Goal: Task Accomplishment & Management: Use online tool/utility

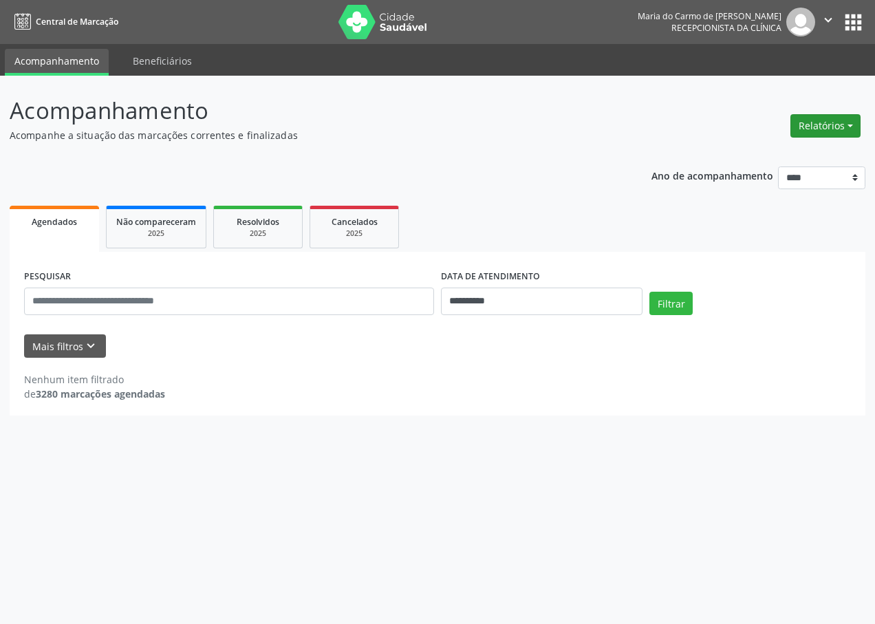
click at [824, 126] on button "Relatórios" at bounding box center [825, 125] width 70 height 23
click at [810, 129] on button "Relatórios" at bounding box center [825, 125] width 70 height 23
click at [838, 126] on button "Relatórios" at bounding box center [825, 125] width 70 height 23
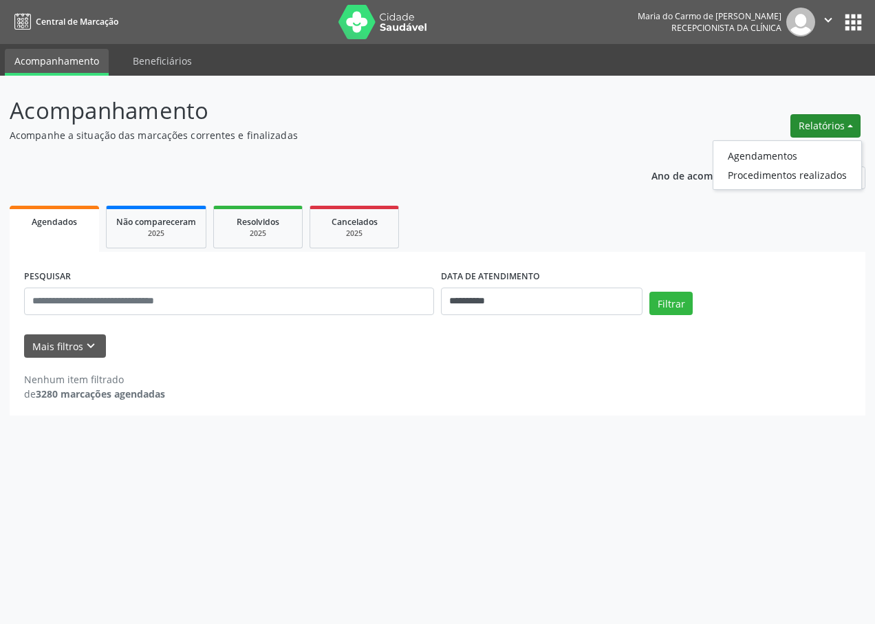
click at [838, 126] on button "Relatórios" at bounding box center [825, 125] width 70 height 23
click at [840, 124] on button "Relatórios" at bounding box center [825, 125] width 70 height 23
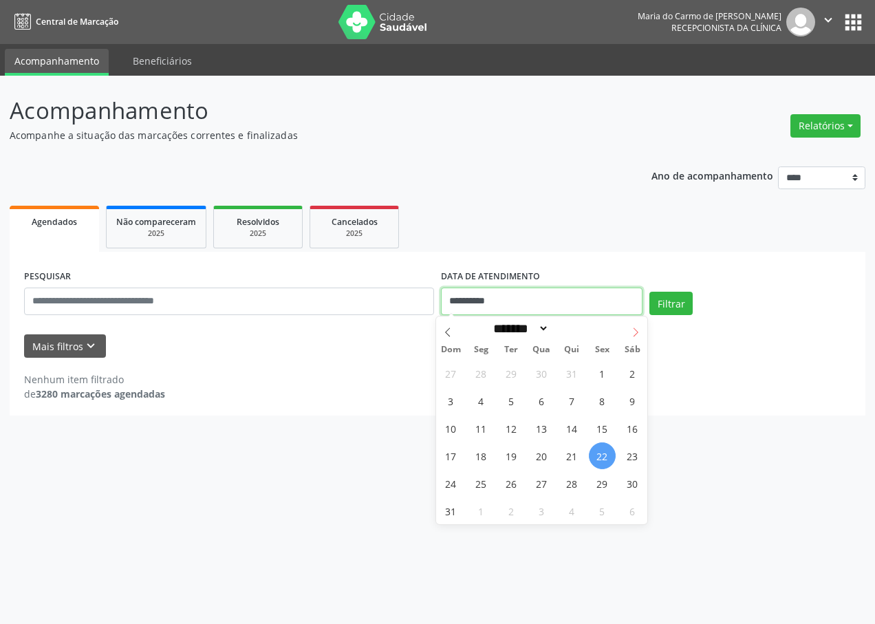
click at [626, 303] on input "**********" at bounding box center [541, 301] width 201 height 28
click at [481, 488] on span "25" at bounding box center [481, 483] width 27 height 27
type input "**********"
click at [481, 485] on span "25" at bounding box center [481, 483] width 27 height 27
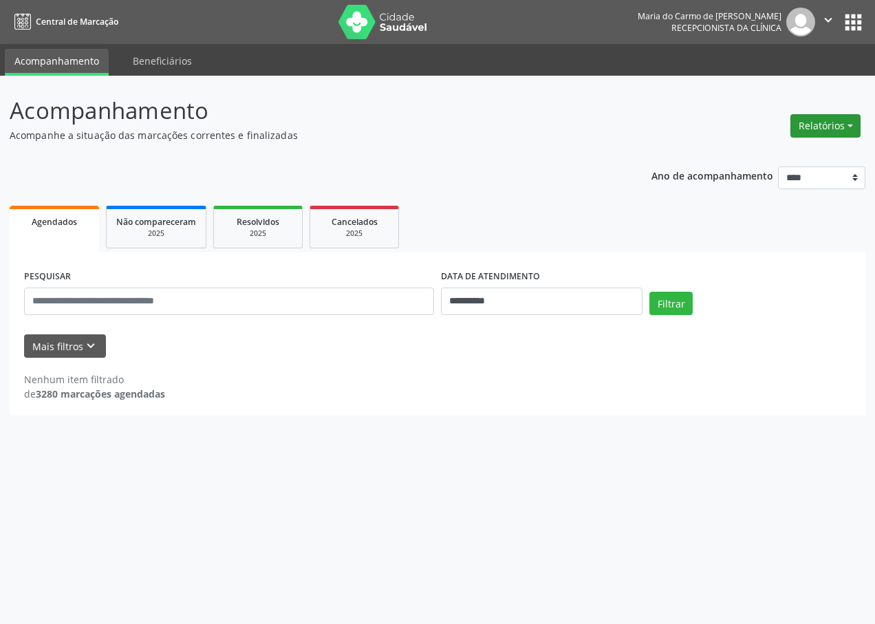
click at [831, 129] on button "Relatórios" at bounding box center [825, 125] width 70 height 23
click at [800, 173] on link "Procedimentos realizados" at bounding box center [787, 174] width 148 height 19
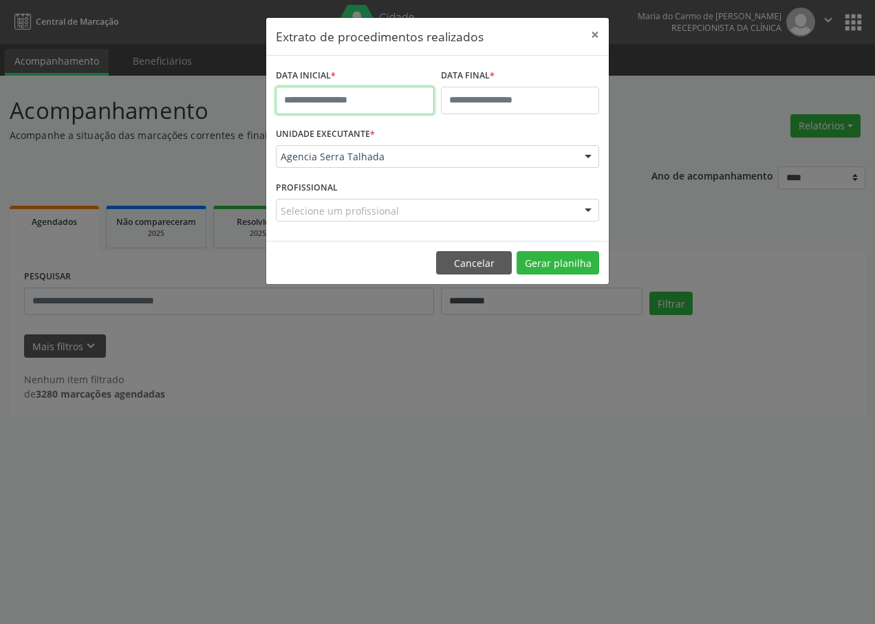
click at [388, 105] on input "text" at bounding box center [355, 101] width 158 height 28
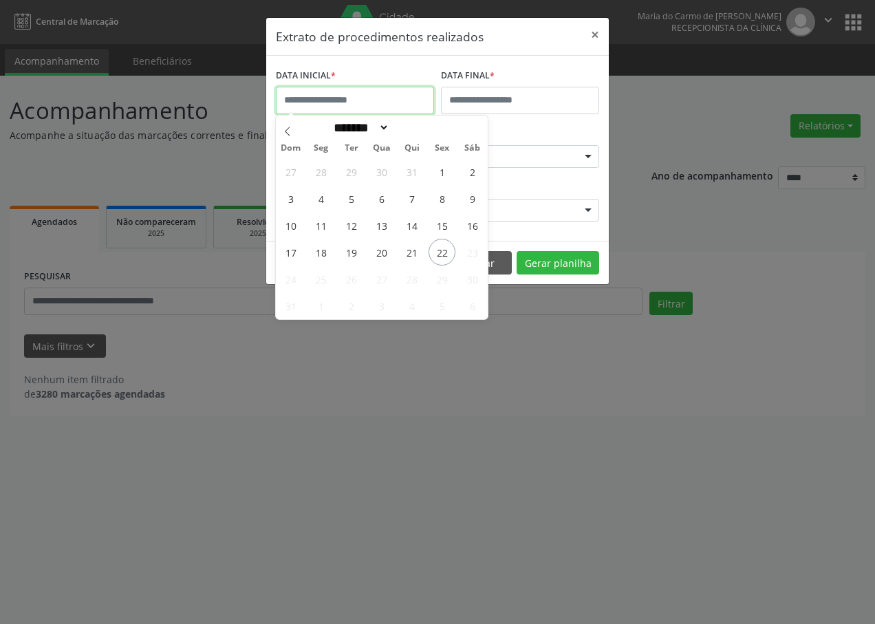
click at [388, 105] on input "text" at bounding box center [355, 101] width 158 height 28
click at [738, 239] on div "Extrato de procedimentos realizados × DATA INICIAL * DATA FINAL * UNIDADE EXECU…" at bounding box center [437, 312] width 875 height 624
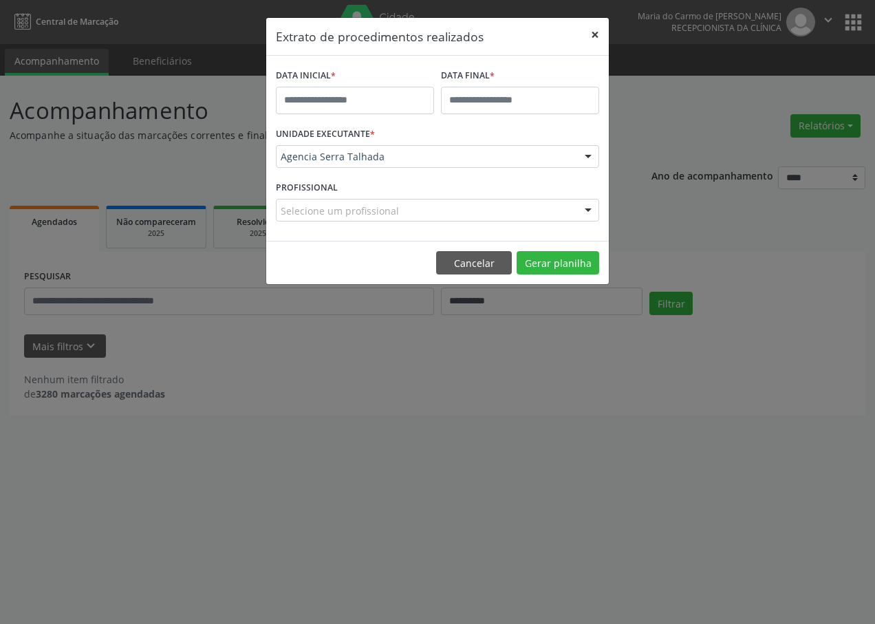
click at [595, 34] on button "×" at bounding box center [595, 35] width 28 height 34
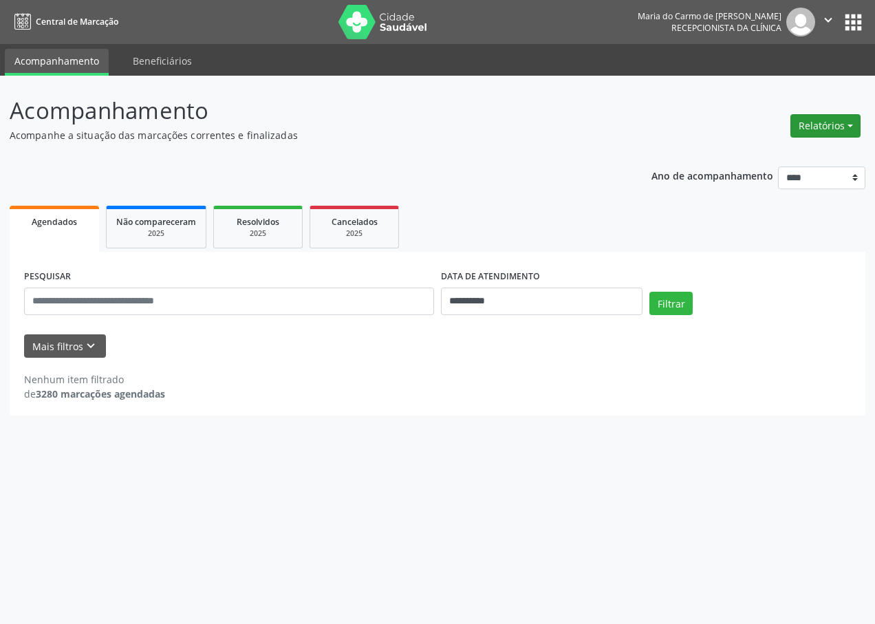
click at [829, 135] on button "Relatórios" at bounding box center [825, 125] width 70 height 23
click at [783, 161] on link "Agendamentos" at bounding box center [787, 155] width 148 height 19
select select "*"
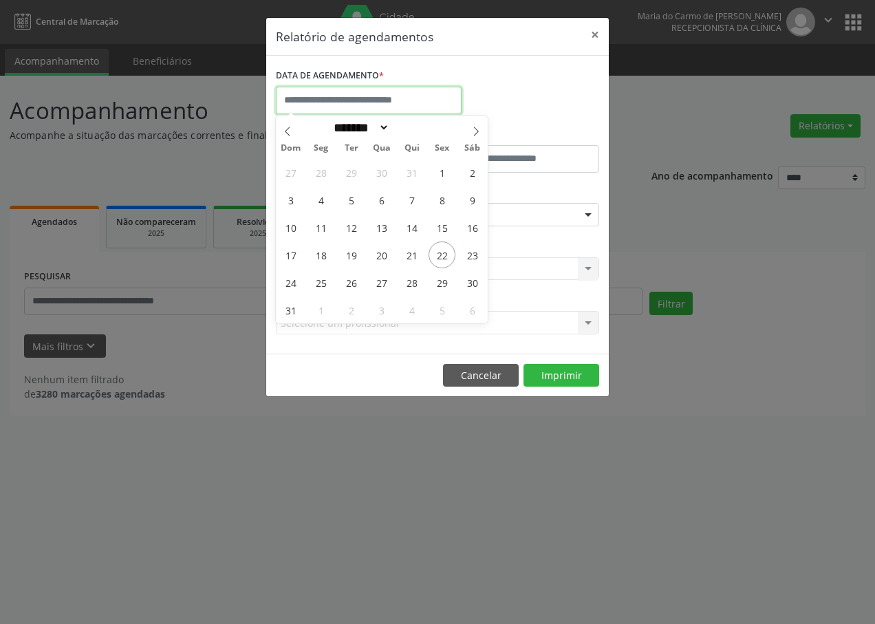
click at [317, 95] on input "text" at bounding box center [369, 101] width 186 height 28
click at [317, 94] on input "text" at bounding box center [369, 101] width 186 height 28
click at [316, 285] on span "25" at bounding box center [320, 282] width 27 height 27
type input "**********"
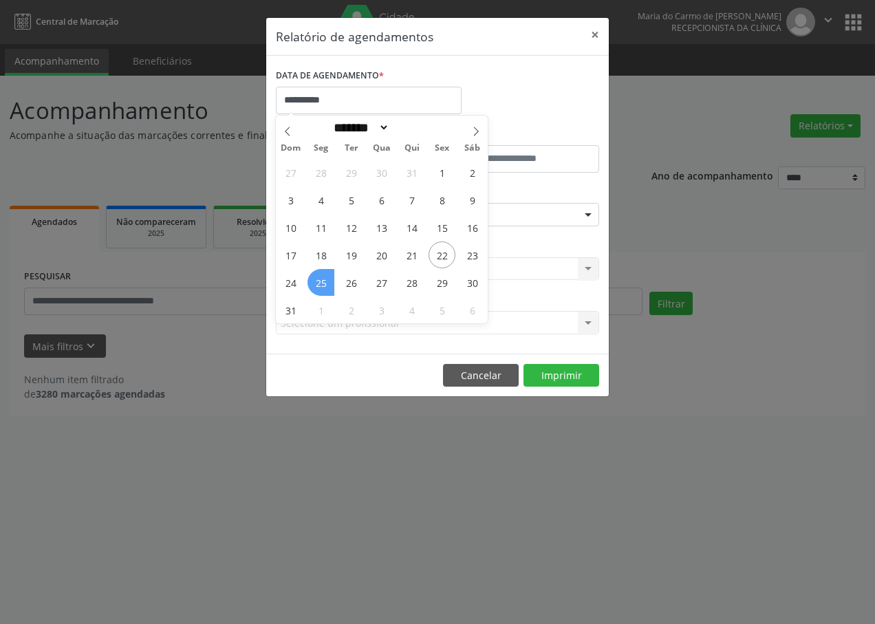
click at [316, 285] on span "25" at bounding box center [320, 282] width 27 height 27
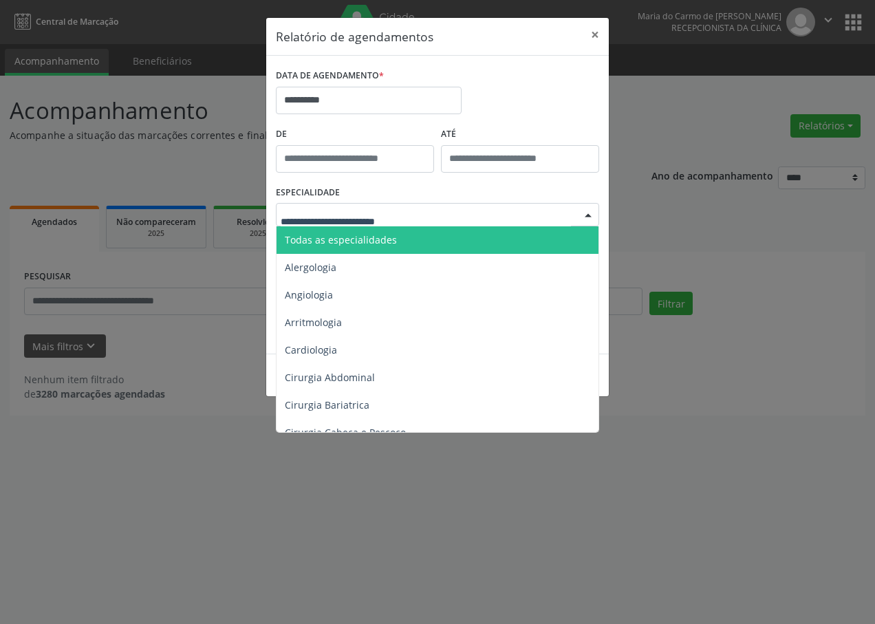
click at [593, 216] on div at bounding box center [588, 215] width 21 height 23
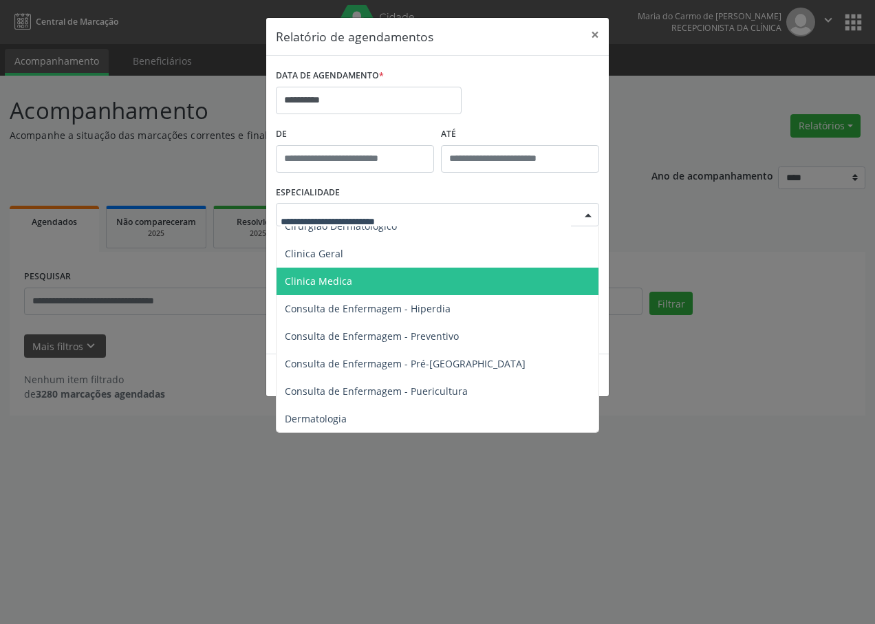
scroll to position [413, 0]
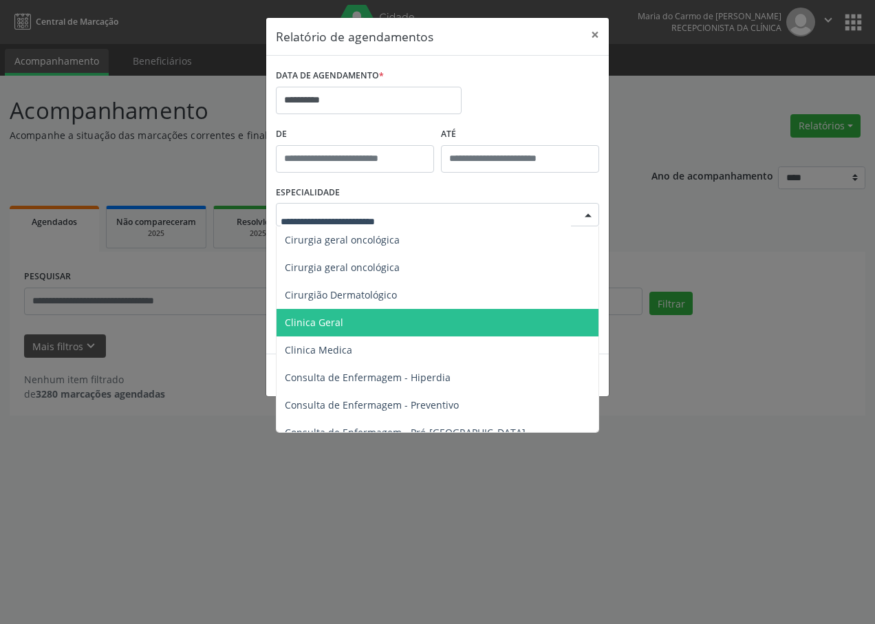
click at [520, 323] on span "Clinica Geral" at bounding box center [438, 323] width 324 height 28
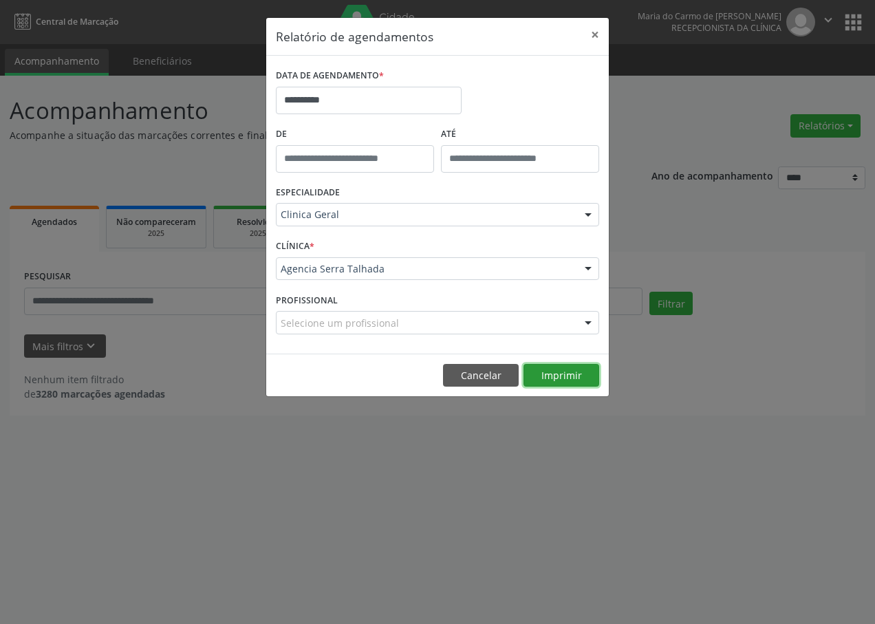
click at [569, 371] on button "Imprimir" at bounding box center [561, 375] width 76 height 23
